Goal: Browse casually

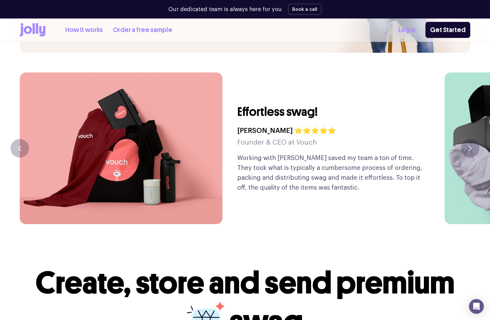
scroll to position [1442, 0]
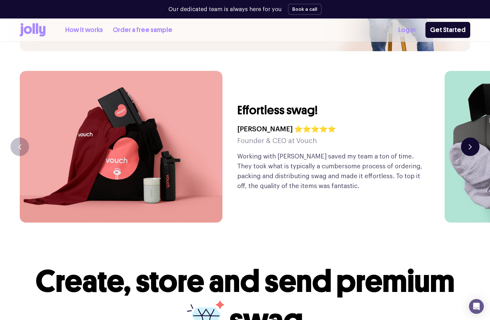
click at [465, 138] on button "button" at bounding box center [470, 147] width 19 height 19
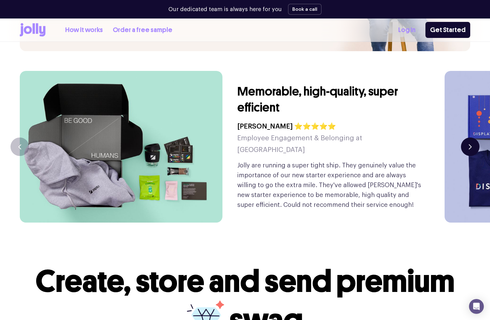
click at [465, 138] on button "button" at bounding box center [470, 147] width 19 height 19
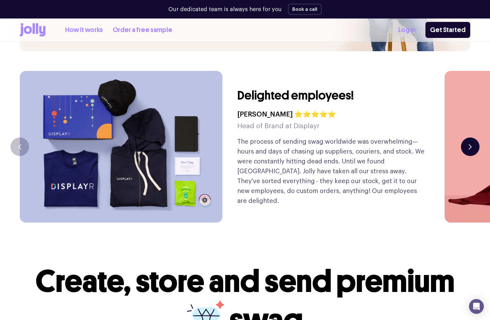
click at [465, 138] on button "button" at bounding box center [470, 147] width 19 height 19
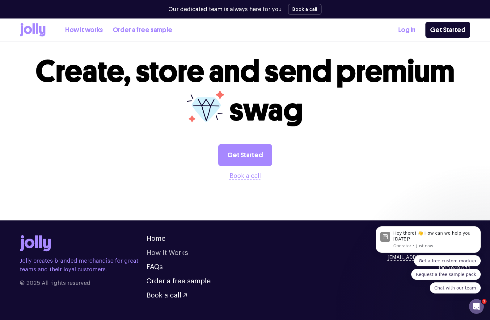
scroll to position [0, 0]
click at [479, 228] on icon "Dismiss notification" at bounding box center [478, 228] width 2 height 2
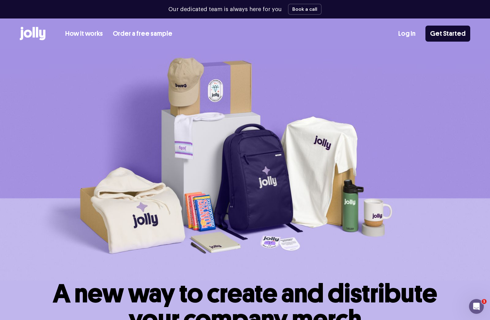
click at [36, 32] on icon at bounding box center [33, 34] width 26 height 14
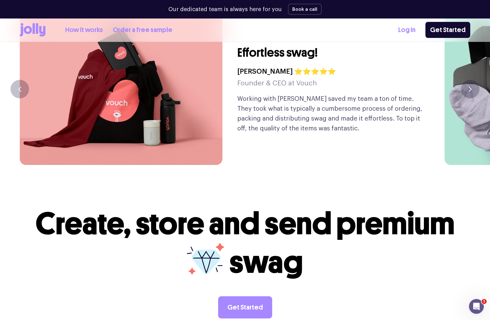
scroll to position [1652, 0]
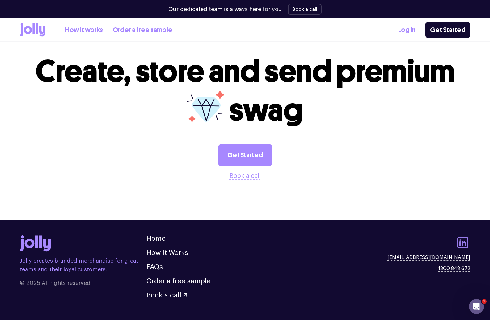
click at [460, 237] on icon at bounding box center [462, 242] width 11 height 11
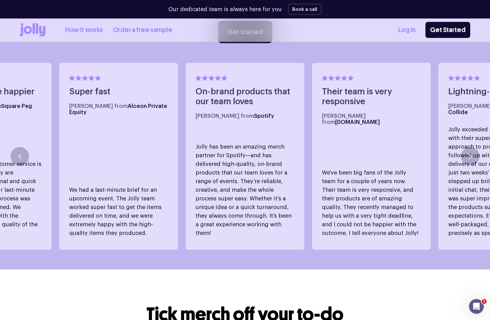
scroll to position [347, 0]
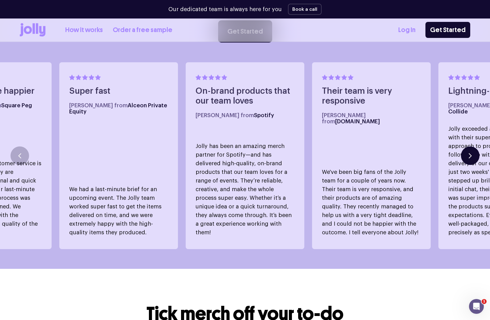
click at [467, 153] on button "button" at bounding box center [470, 156] width 19 height 19
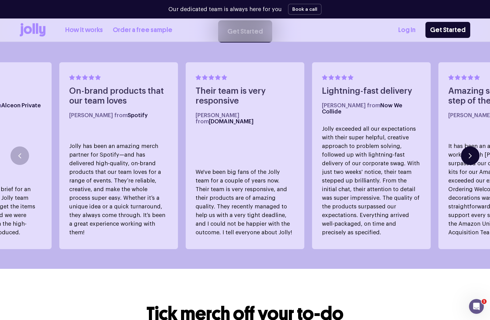
click at [467, 153] on button "button" at bounding box center [470, 156] width 19 height 19
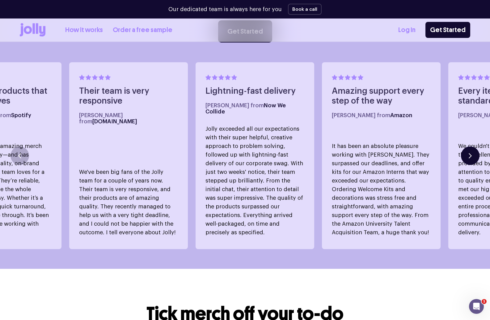
click at [467, 153] on button "button" at bounding box center [470, 156] width 19 height 19
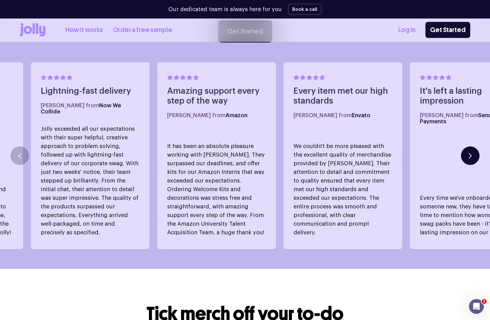
click at [467, 153] on button "button" at bounding box center [470, 156] width 19 height 19
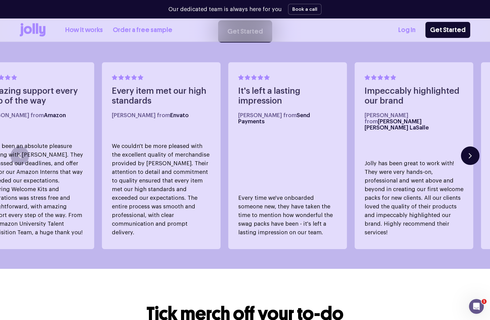
click at [467, 153] on button "button" at bounding box center [470, 156] width 19 height 19
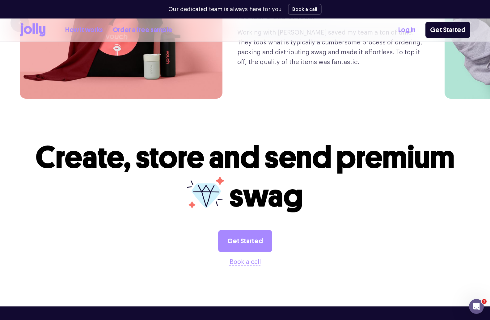
scroll to position [1652, 0]
